Goal: Check status: Check status

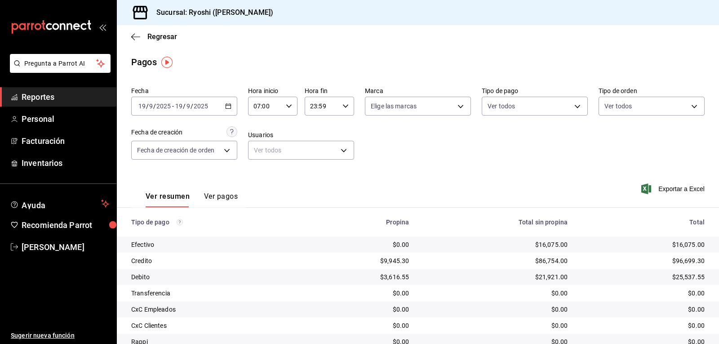
click at [286, 102] on div "07:00 Hora inicio" at bounding box center [272, 106] width 49 height 19
click at [259, 133] on span "03" at bounding box center [259, 132] width 10 height 7
type input "03:00"
click at [445, 143] on div at bounding box center [359, 172] width 719 height 344
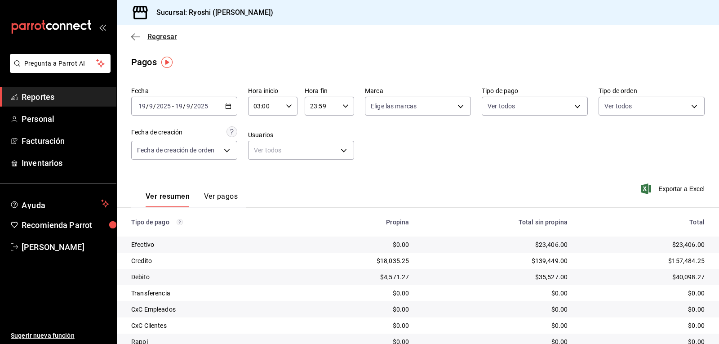
click at [132, 38] on icon "button" at bounding box center [135, 37] width 9 height 8
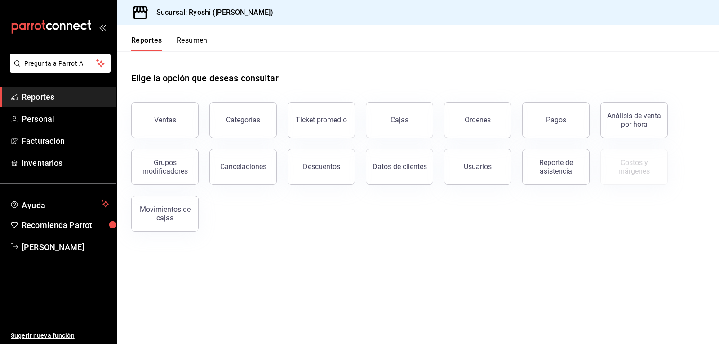
click at [198, 40] on button "Resumen" at bounding box center [192, 43] width 31 height 15
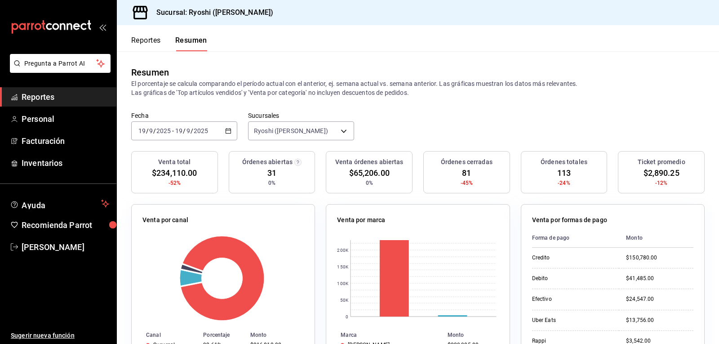
click at [151, 36] on button "Reportes" at bounding box center [146, 43] width 30 height 15
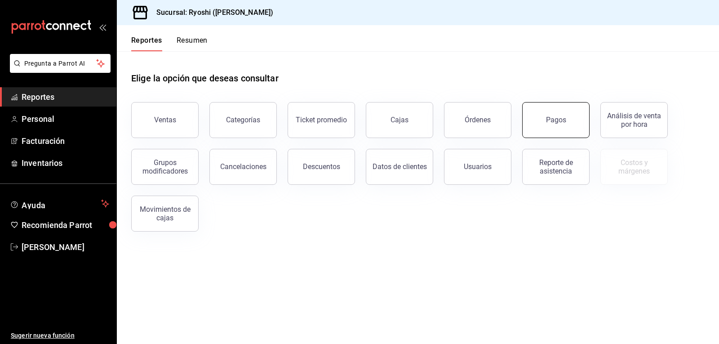
click at [549, 123] on div "Pagos" at bounding box center [556, 120] width 20 height 9
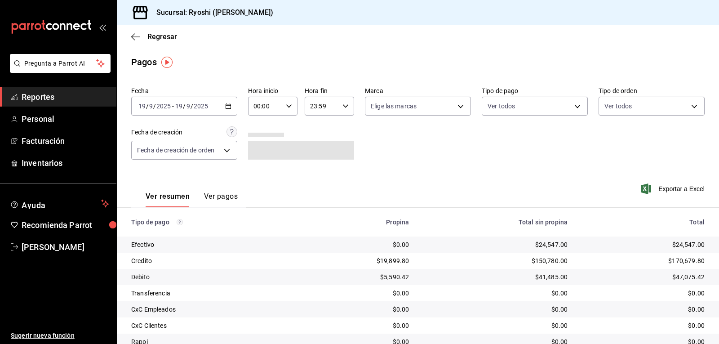
click at [286, 104] on icon "button" at bounding box center [289, 106] width 6 height 6
click at [256, 175] on span "02" at bounding box center [259, 172] width 10 height 7
type input "02:00"
click at [423, 159] on div at bounding box center [359, 172] width 719 height 344
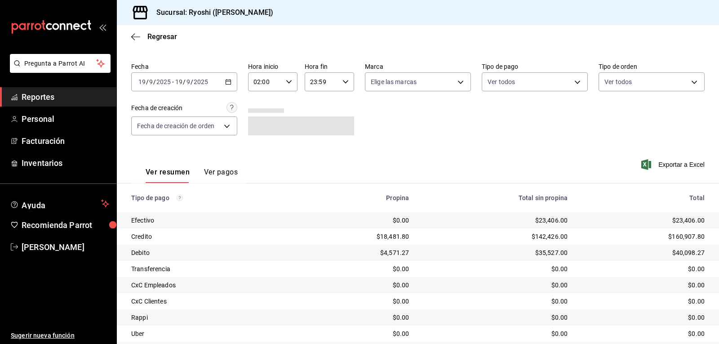
scroll to position [102, 0]
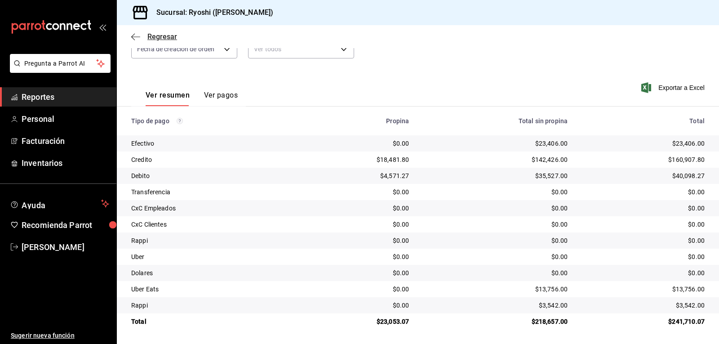
click at [133, 40] on icon "button" at bounding box center [135, 37] width 9 height 8
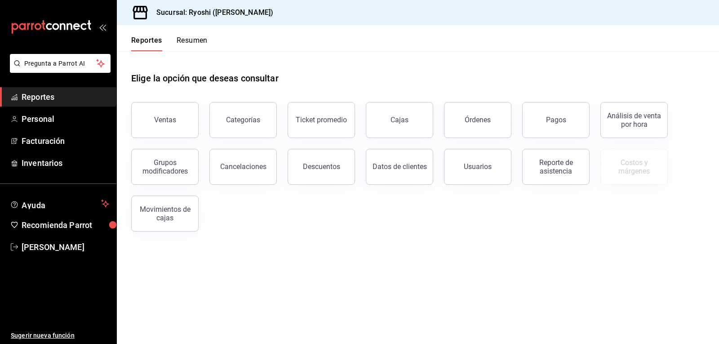
click at [184, 39] on button "Resumen" at bounding box center [192, 43] width 31 height 15
